Goal: Use online tool/utility

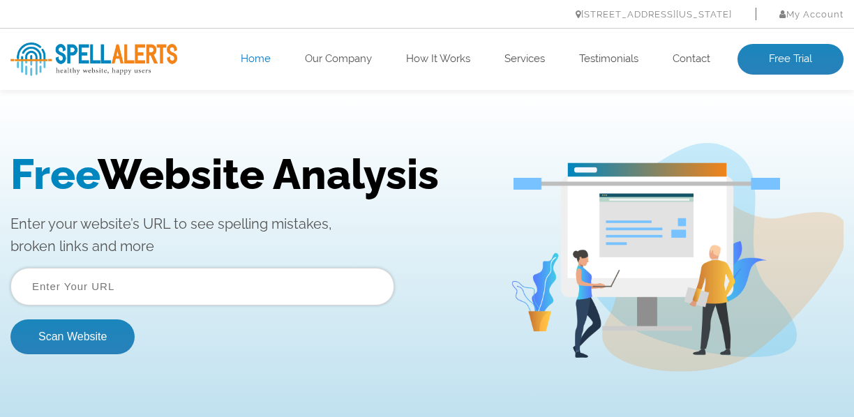
click at [150, 287] on input "text" at bounding box center [202, 287] width 384 height 38
paste input "[DOMAIN_NAME]"
type input "[URL][DOMAIN_NAME]"
click at [10, 320] on button "Scan Website" at bounding box center [72, 337] width 124 height 35
